Goal: Find specific page/section: Find specific page/section

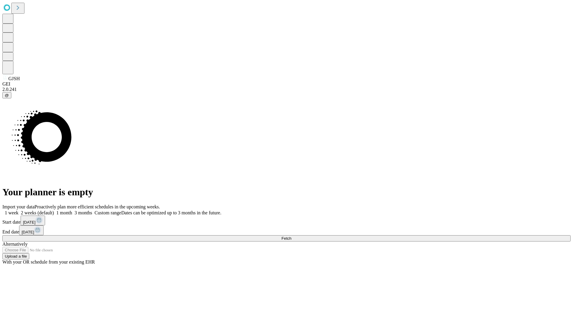
click at [291, 236] on span "Fetch" at bounding box center [286, 238] width 10 height 4
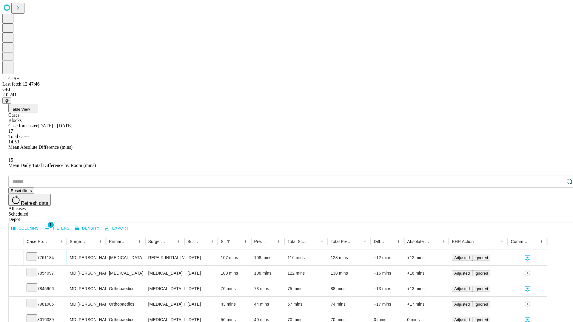
click at [35, 253] on icon at bounding box center [32, 256] width 6 height 6
